Goal: Information Seeking & Learning: Learn about a topic

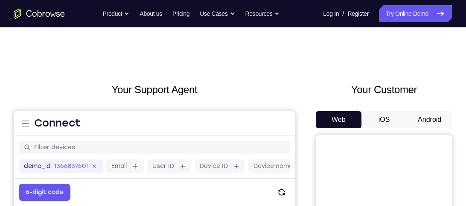
click at [425, 121] on button "Android" at bounding box center [430, 119] width 46 height 17
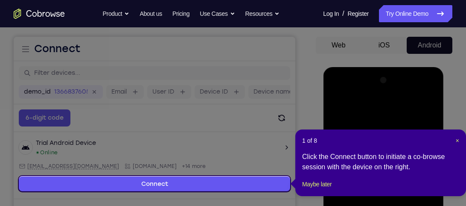
click at [460, 142] on div "1 of 8 × Click the Connect button to initiate a co-browse session with the devi…" at bounding box center [380, 162] width 171 height 67
click at [458, 141] on span "×" at bounding box center [457, 140] width 3 height 7
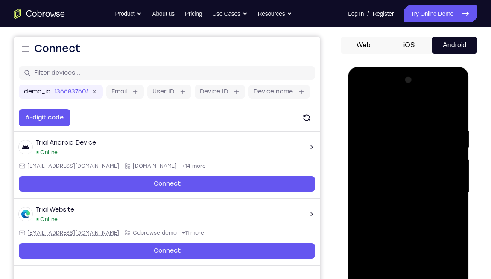
scroll to position [163, 0]
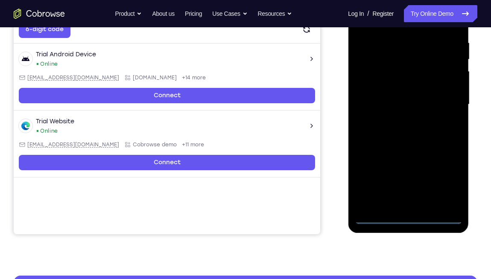
click at [407, 205] on div at bounding box center [408, 104] width 108 height 239
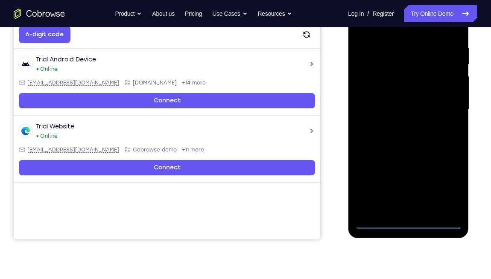
scroll to position [157, 0]
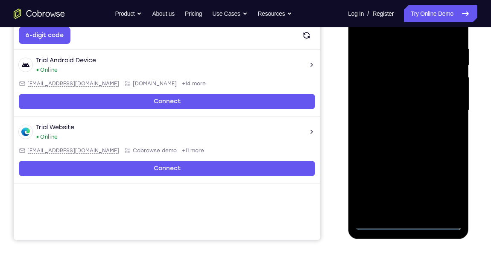
click at [450, 190] on div at bounding box center [408, 110] width 108 height 239
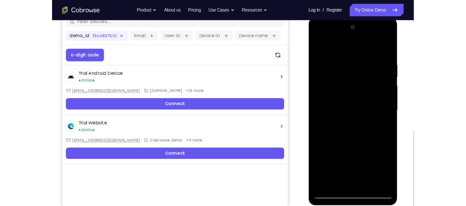
scroll to position [116, 0]
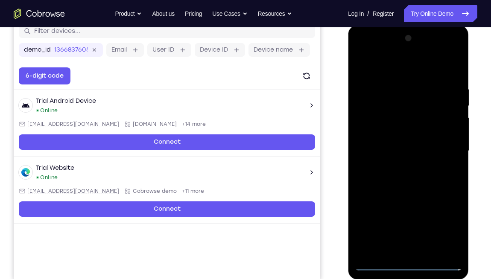
click at [358, 49] on div at bounding box center [408, 151] width 108 height 239
click at [451, 143] on div at bounding box center [408, 151] width 108 height 239
click at [400, 167] on div at bounding box center [408, 151] width 108 height 239
click at [401, 145] on div at bounding box center [408, 151] width 108 height 239
click at [399, 134] on div at bounding box center [408, 151] width 108 height 239
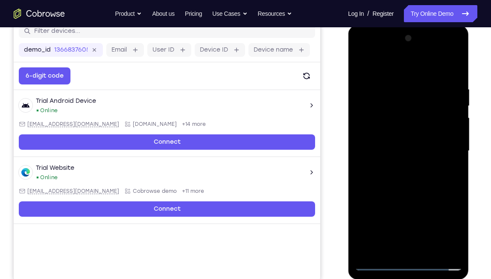
click at [404, 153] on div at bounding box center [408, 151] width 108 height 239
click at [409, 183] on div at bounding box center [408, 151] width 108 height 239
drag, startPoint x: 372, startPoint y: 71, endPoint x: 496, endPoint y: 61, distance: 123.7
click at [466, 61] on html "Online web based iOS Simulators and Android Emulators. Run iPhone, iPad, Mobile…" at bounding box center [409, 153] width 122 height 256
click at [453, 76] on div at bounding box center [408, 151] width 108 height 239
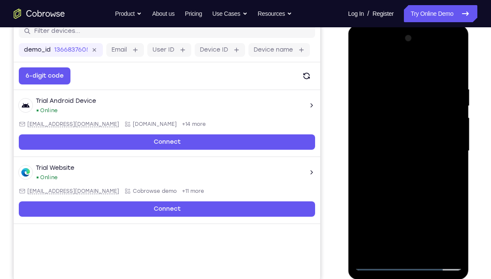
click at [396, 87] on div at bounding box center [408, 151] width 108 height 239
click at [451, 157] on div at bounding box center [408, 151] width 108 height 239
drag, startPoint x: 451, startPoint y: 157, endPoint x: 326, endPoint y: 172, distance: 125.5
click at [348, 172] on html "Online web based iOS Simulators and Android Emulators. Run iPhone, iPad, Mobile…" at bounding box center [409, 153] width 122 height 256
drag, startPoint x: 449, startPoint y: 128, endPoint x: 420, endPoint y: 129, distance: 28.6
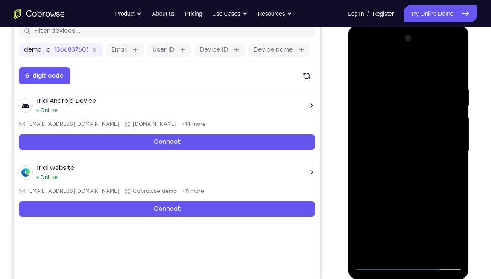
click at [434, 131] on div at bounding box center [408, 151] width 108 height 239
click at [453, 125] on div at bounding box center [408, 151] width 108 height 239
click at [443, 129] on div at bounding box center [408, 151] width 108 height 239
click at [453, 122] on div at bounding box center [408, 151] width 108 height 239
drag, startPoint x: 446, startPoint y: 141, endPoint x: 359, endPoint y: 159, distance: 88.5
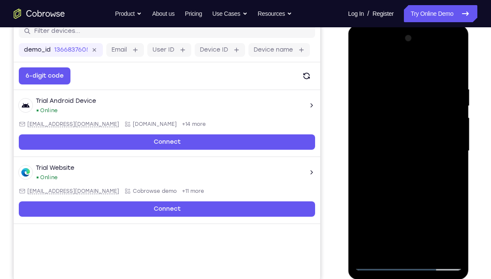
click at [359, 159] on div at bounding box center [408, 151] width 108 height 239
click at [448, 131] on div at bounding box center [408, 151] width 108 height 239
click at [445, 130] on div at bounding box center [408, 151] width 108 height 239
click at [358, 154] on div at bounding box center [408, 151] width 108 height 239
click at [455, 138] on div at bounding box center [408, 151] width 108 height 239
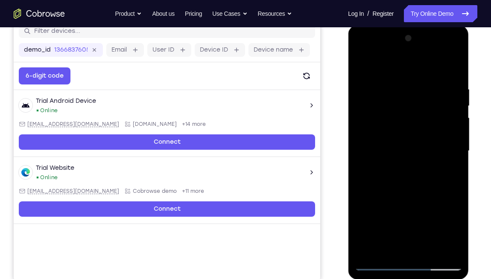
click at [453, 131] on div at bounding box center [408, 151] width 108 height 239
drag, startPoint x: 454, startPoint y: 131, endPoint x: 372, endPoint y: 145, distance: 83.1
click at [372, 145] on div at bounding box center [408, 151] width 108 height 239
click at [448, 138] on div at bounding box center [408, 151] width 108 height 239
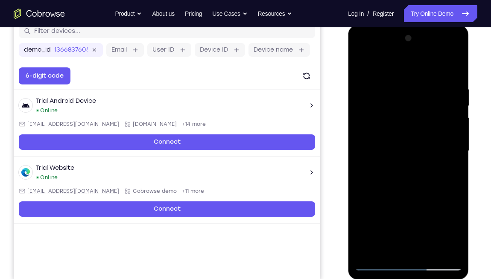
click at [448, 138] on div at bounding box center [408, 151] width 108 height 239
click at [449, 138] on div at bounding box center [408, 151] width 108 height 239
click at [450, 131] on div at bounding box center [408, 151] width 108 height 239
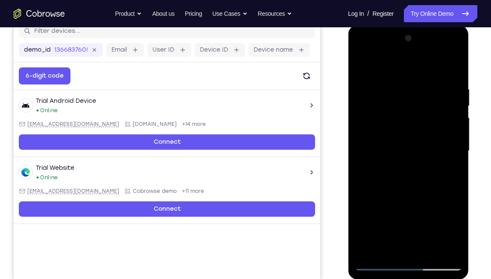
click at [451, 133] on div at bounding box center [408, 151] width 108 height 239
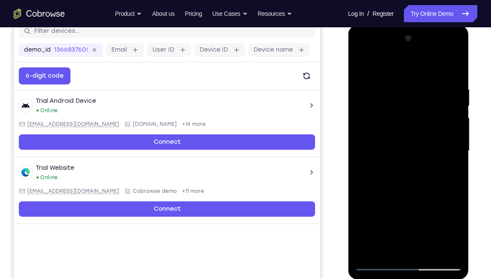
click at [449, 122] on div at bounding box center [408, 151] width 108 height 239
click at [447, 134] on div at bounding box center [408, 151] width 108 height 239
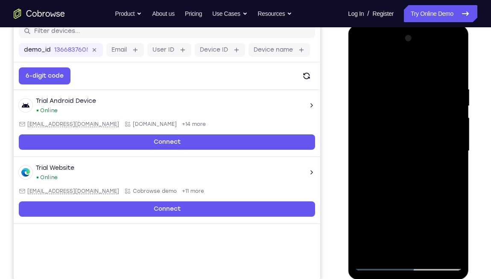
click at [448, 132] on div at bounding box center [408, 151] width 108 height 239
click at [448, 133] on div at bounding box center [408, 151] width 108 height 239
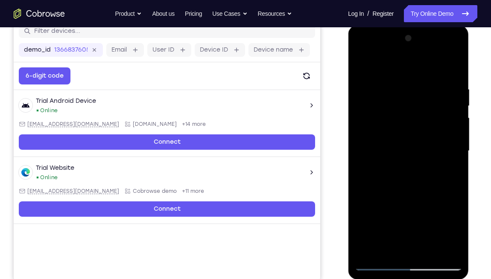
click at [448, 133] on div at bounding box center [408, 151] width 108 height 239
click at [449, 133] on div at bounding box center [408, 151] width 108 height 239
click at [453, 131] on div at bounding box center [408, 151] width 108 height 239
click at [453, 132] on div at bounding box center [408, 151] width 108 height 239
click at [383, 164] on div at bounding box center [408, 151] width 108 height 239
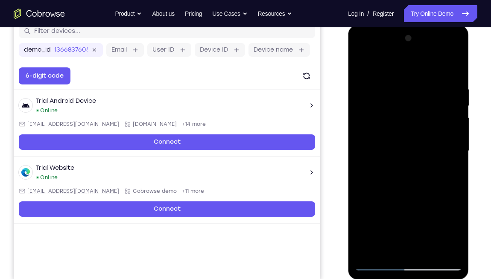
click at [439, 122] on div at bounding box center [408, 151] width 108 height 239
click at [441, 124] on div at bounding box center [408, 151] width 108 height 239
click at [452, 68] on div at bounding box center [408, 151] width 108 height 239
click at [454, 185] on div at bounding box center [408, 151] width 108 height 239
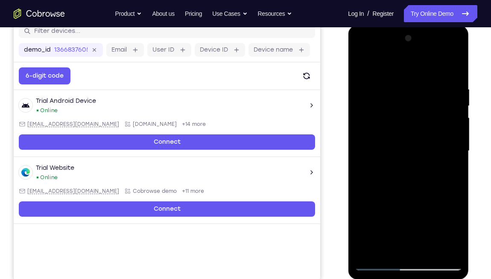
click at [457, 189] on div at bounding box center [408, 151] width 108 height 239
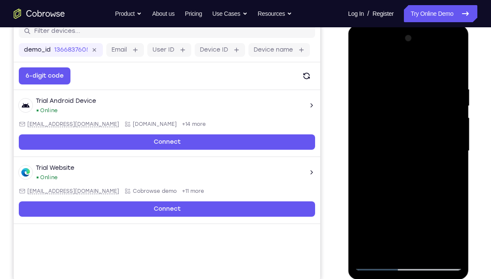
click at [457, 189] on div at bounding box center [408, 151] width 108 height 239
drag, startPoint x: 399, startPoint y: 154, endPoint x: 386, endPoint y: 111, distance: 45.6
click at [386, 111] on div at bounding box center [408, 151] width 108 height 239
click at [458, 205] on div at bounding box center [408, 151] width 108 height 239
click at [427, 205] on div at bounding box center [408, 151] width 108 height 239
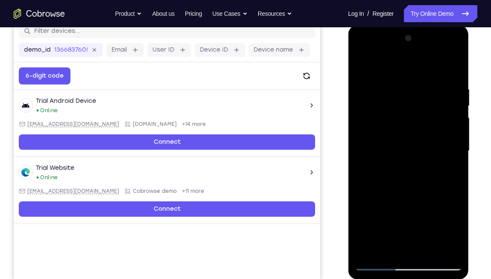
click at [407, 199] on div at bounding box center [408, 151] width 108 height 239
click at [363, 60] on div at bounding box center [408, 151] width 108 height 239
click at [376, 96] on div at bounding box center [408, 151] width 108 height 239
click at [455, 132] on div at bounding box center [408, 151] width 108 height 239
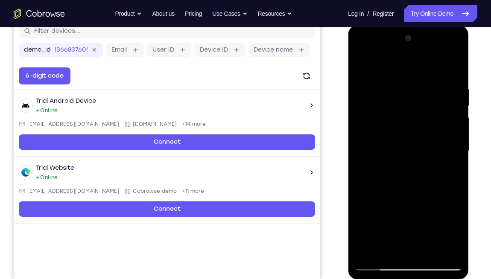
click at [455, 132] on div at bounding box center [408, 151] width 108 height 239
click at [402, 71] on div at bounding box center [408, 151] width 108 height 239
click at [396, 70] on div at bounding box center [408, 151] width 108 height 239
drag, startPoint x: 410, startPoint y: 98, endPoint x: 413, endPoint y: 172, distance: 73.9
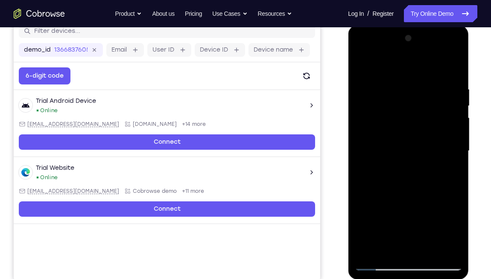
click at [413, 172] on div at bounding box center [408, 151] width 108 height 239
click at [396, 96] on div at bounding box center [408, 151] width 108 height 239
click at [370, 88] on div at bounding box center [408, 151] width 108 height 239
click at [449, 164] on div at bounding box center [408, 151] width 108 height 239
click at [453, 68] on div at bounding box center [408, 151] width 108 height 239
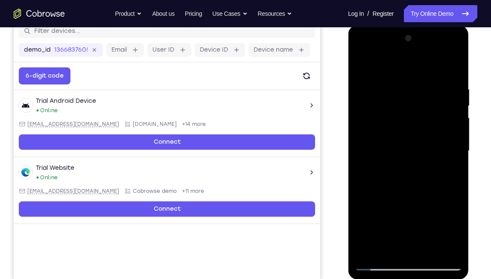
drag, startPoint x: 410, startPoint y: 181, endPoint x: 406, endPoint y: 151, distance: 29.7
click at [406, 151] on div at bounding box center [408, 151] width 108 height 239
drag, startPoint x: 403, startPoint y: 213, endPoint x: 399, endPoint y: 130, distance: 83.3
click at [399, 130] on div at bounding box center [408, 151] width 108 height 239
click at [363, 65] on div at bounding box center [408, 151] width 108 height 239
